Goal: Task Accomplishment & Management: Use online tool/utility

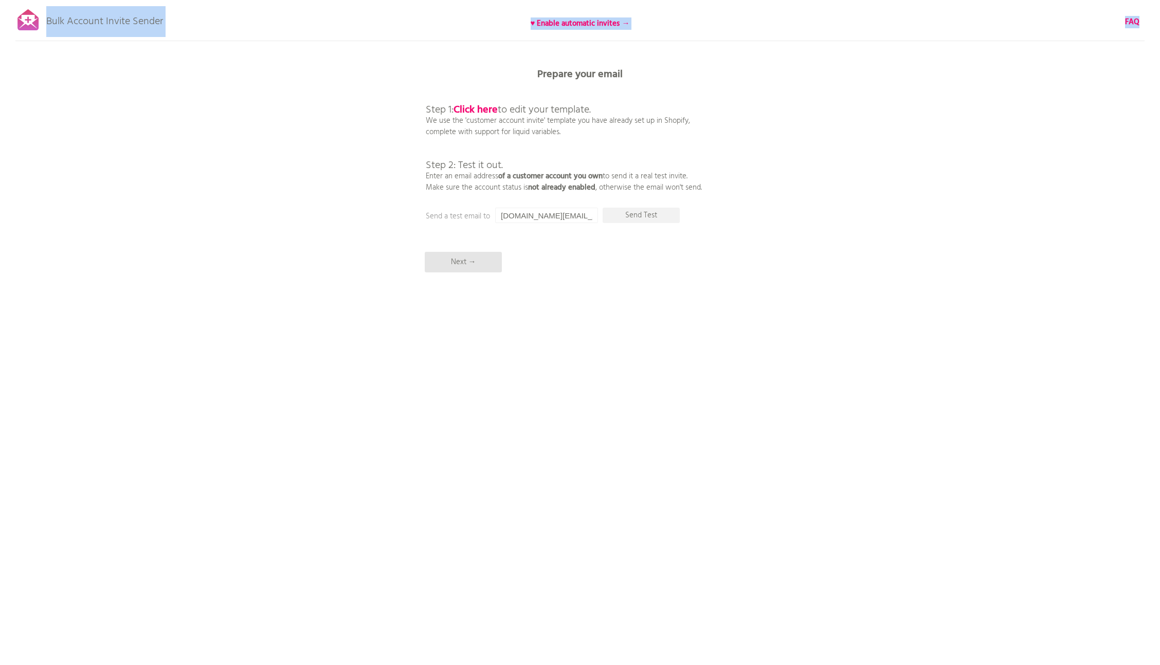
drag, startPoint x: 193, startPoint y: 23, endPoint x: 46, endPoint y: 17, distance: 147.1
click at [46, 17] on div "Bulk Account Invite Sender ♥ Enable automatic invites → FAQ Synced all customer…" at bounding box center [580, 180] width 1160 height 360
copy div "Bulk Account Invite Sender ♥ Enable automatic invites → FAQ Synced all customer…"
click at [1135, 24] on b "FAQ" at bounding box center [1132, 22] width 14 height 12
click at [488, 105] on b "Click here" at bounding box center [475, 110] width 44 height 16
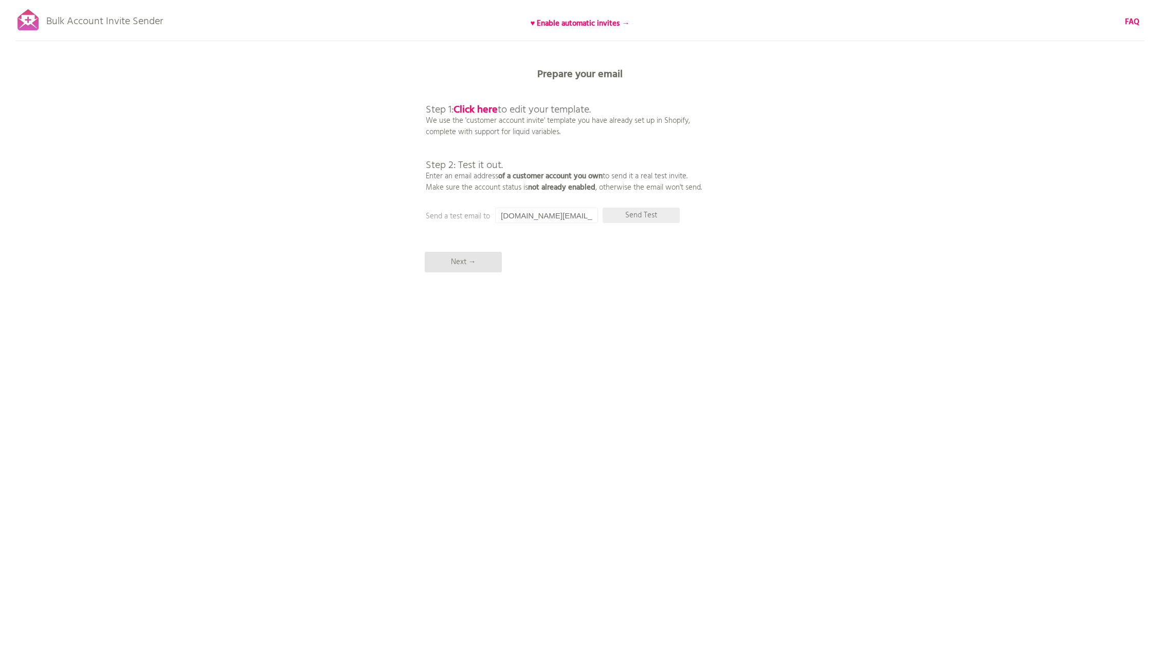
click at [633, 215] on p "Send Test" at bounding box center [641, 215] width 77 height 15
click at [538, 220] on input "[DOMAIN_NAME][EMAIL_ADDRESS][DOMAIN_NAME]" at bounding box center [546, 215] width 103 height 15
drag, startPoint x: 538, startPoint y: 220, endPoint x: 487, endPoint y: 212, distance: 52.0
click at [487, 0] on div "Prepare your email Step 1: Click here to edit your template. We use the 'custom…" at bounding box center [580, 0] width 1160 height 0
click at [521, 212] on input "[DOMAIN_NAME][EMAIL_ADDRESS][DOMAIN_NAME]" at bounding box center [546, 215] width 103 height 15
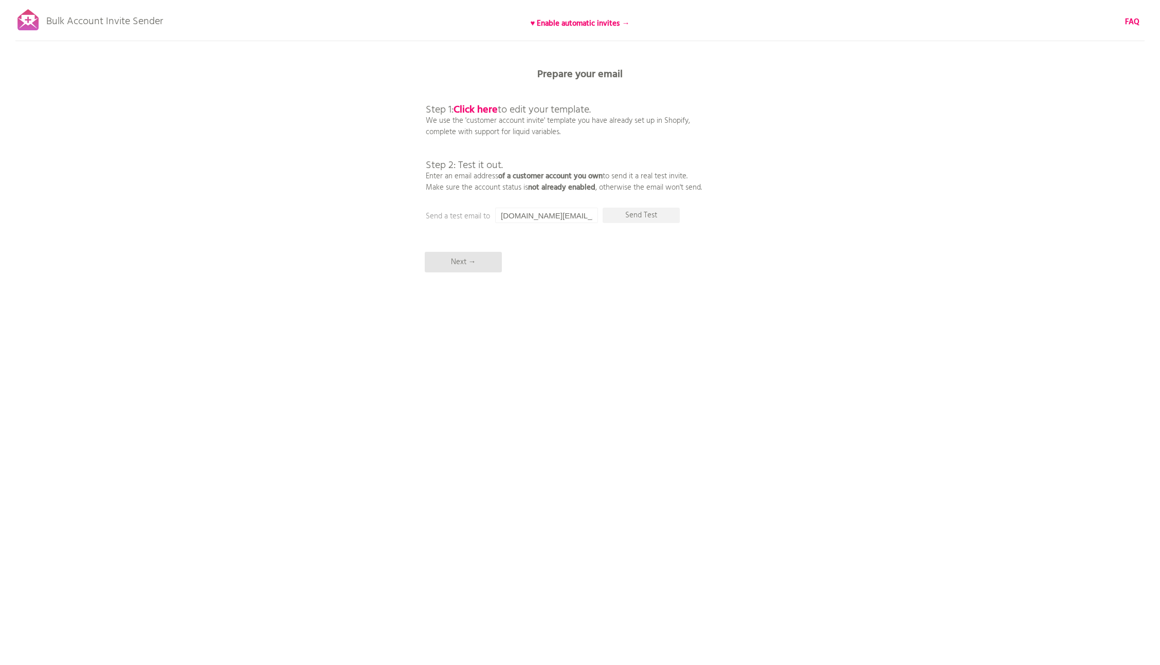
drag, startPoint x: 537, startPoint y: 215, endPoint x: 492, endPoint y: 215, distance: 45.2
click at [492, 0] on div "Prepare your email Step 1: Click here to edit your template. We use the 'custom…" at bounding box center [580, 0] width 1160 height 0
type input "[PERSON_NAME][EMAIL_ADDRESS][PERSON_NAME][DOMAIN_NAME]"
click at [664, 221] on p "Send Test" at bounding box center [641, 215] width 77 height 15
click at [539, 216] on input "[PERSON_NAME][EMAIL_ADDRESS][PERSON_NAME][DOMAIN_NAME]" at bounding box center [546, 215] width 103 height 15
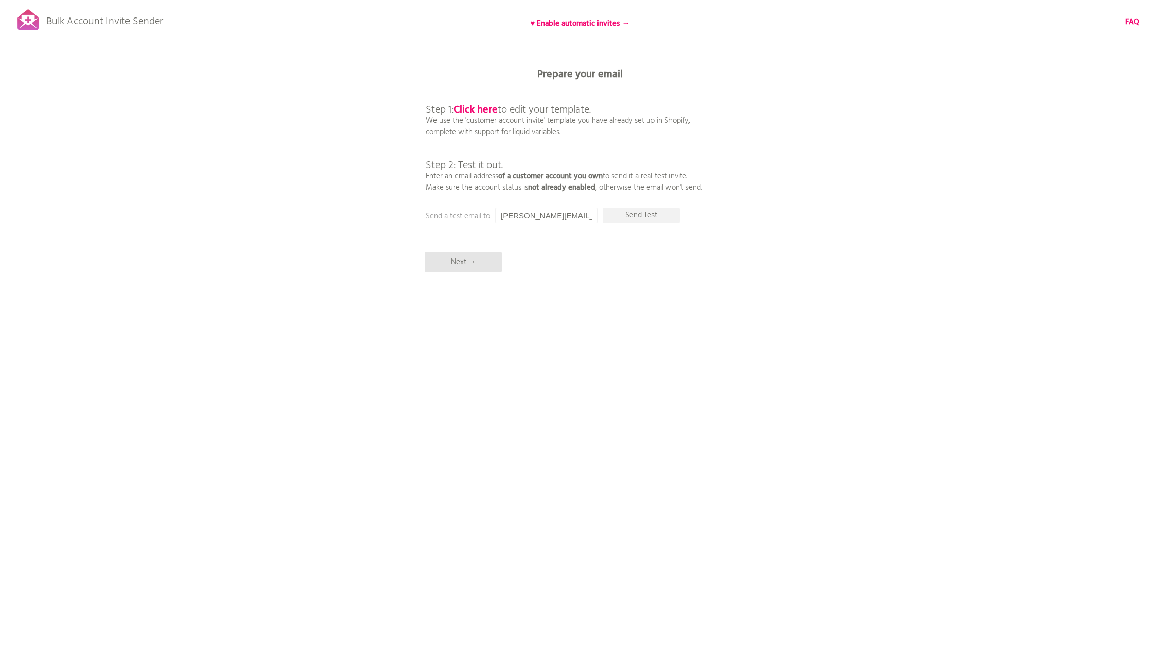
drag, startPoint x: 550, startPoint y: 213, endPoint x: 498, endPoint y: 212, distance: 51.9
click at [498, 212] on input "[PERSON_NAME][EMAIL_ADDRESS][PERSON_NAME][DOMAIN_NAME]" at bounding box center [546, 215] width 103 height 15
click at [660, 242] on div "Bulk Account Invite Sender ♥ Enable automatic invites → FAQ Synced all customer…" at bounding box center [580, 180] width 1160 height 360
click at [465, 267] on p "Next →" at bounding box center [463, 262] width 77 height 21
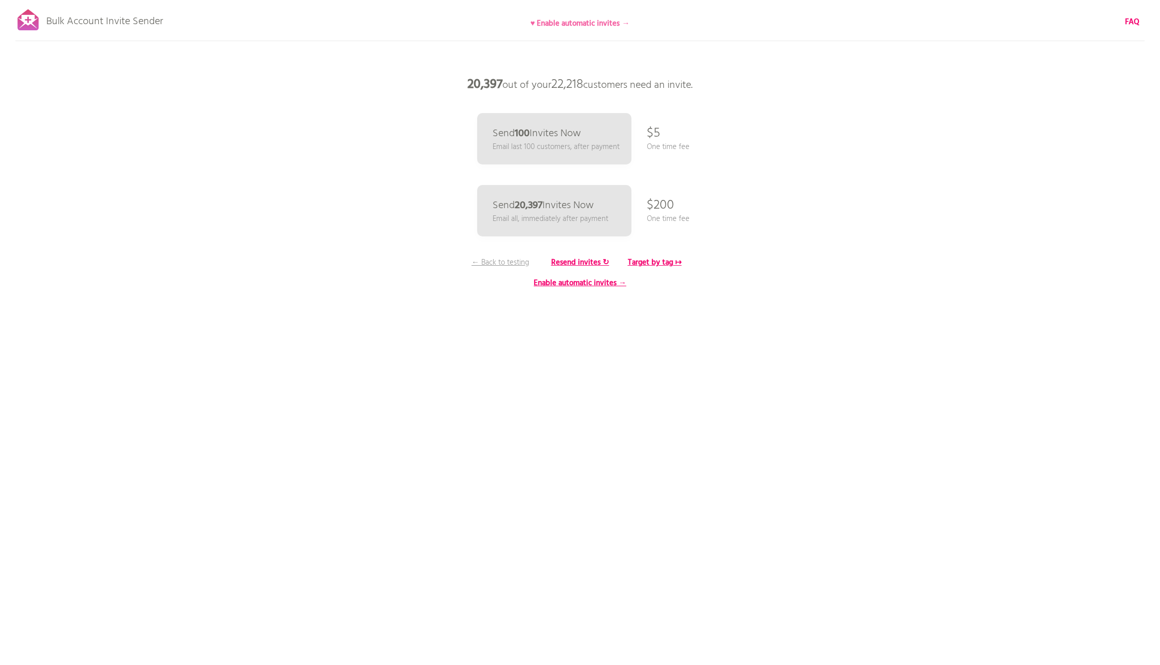
click at [607, 25] on b "♥ Enable automatic invites →" at bounding box center [580, 23] width 99 height 12
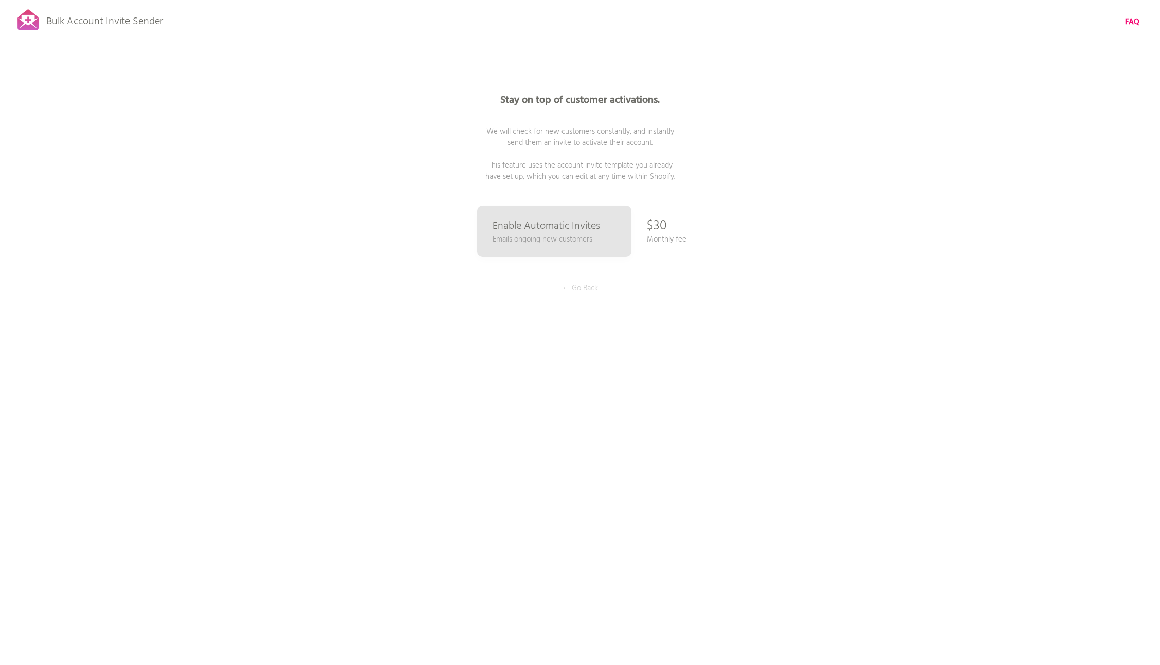
click at [573, 289] on p "← Go Back" at bounding box center [579, 288] width 77 height 11
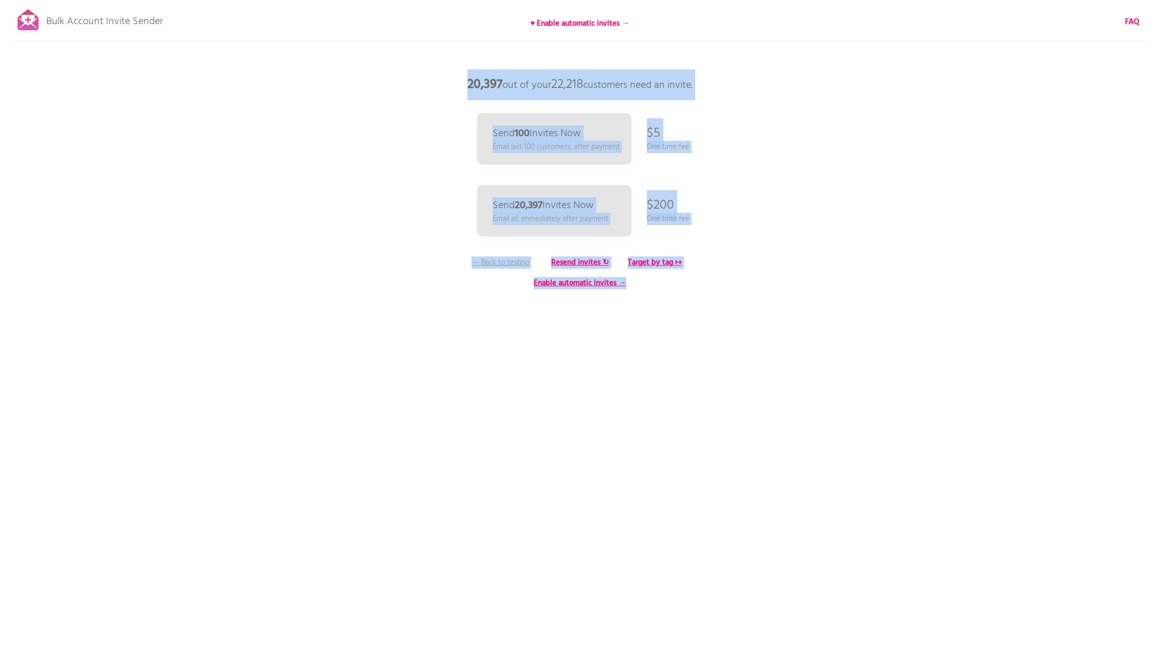
click at [416, 59] on div "Bulk Account Invite Sender ♥ Enable automatic invites → FAQ Synced all customer…" at bounding box center [580, 180] width 1160 height 360
click at [839, 134] on div "Bulk Account Invite Sender ♥ Enable automatic invites → FAQ Synced all customer…" at bounding box center [580, 180] width 1160 height 360
